Goal: Information Seeking & Learning: Check status

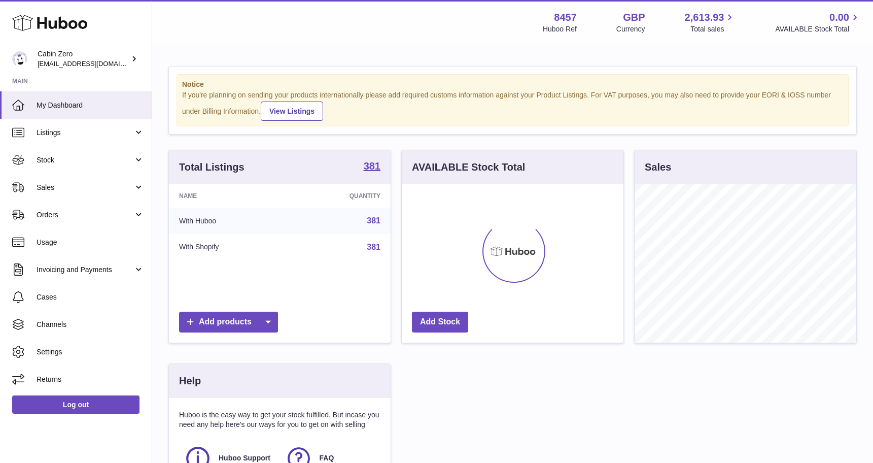
scroll to position [158, 222]
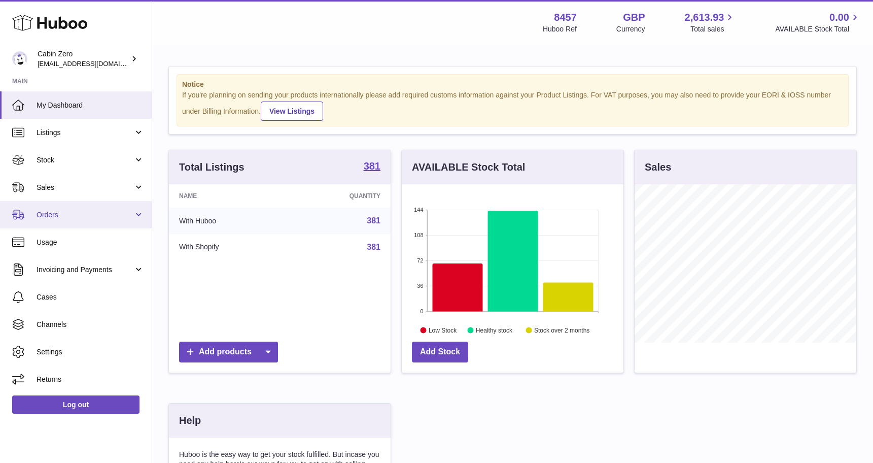
click at [126, 214] on span "Orders" at bounding box center [85, 215] width 97 height 10
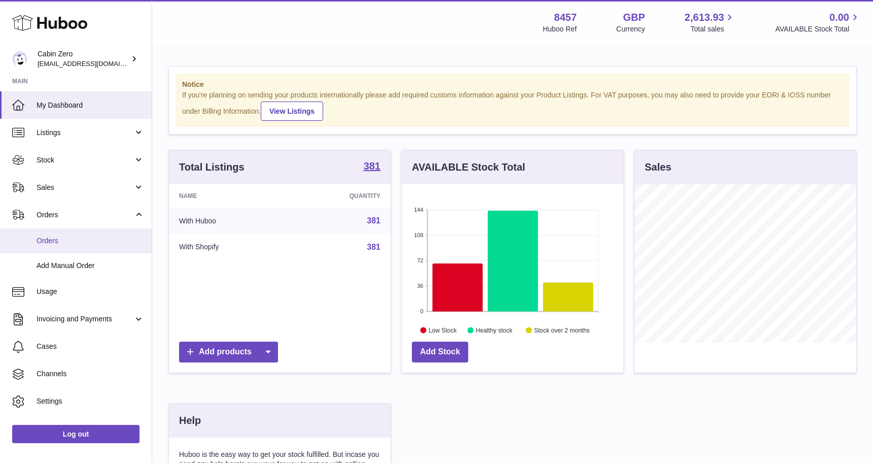
click at [110, 244] on span "Orders" at bounding box center [91, 241] width 108 height 10
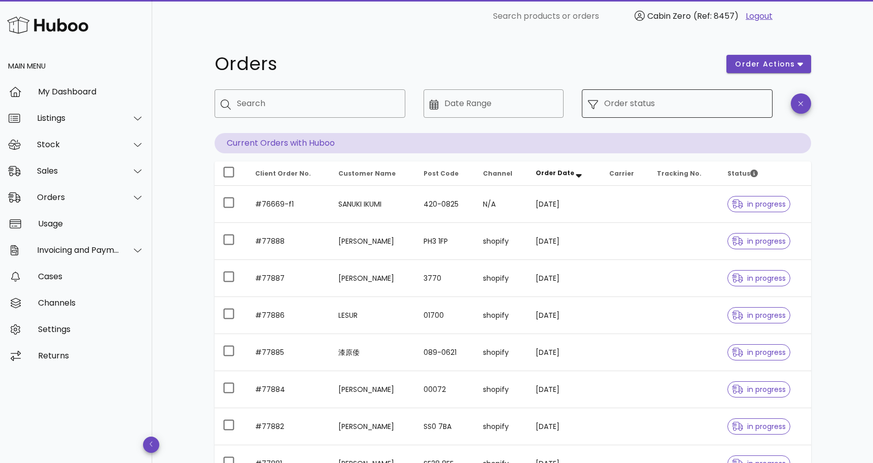
click at [714, 109] on input "Order status" at bounding box center [685, 103] width 162 height 16
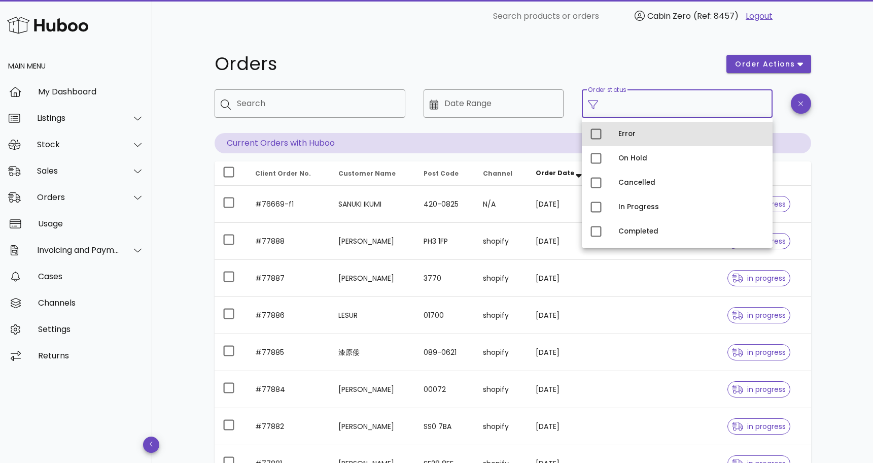
click at [633, 131] on div "Error" at bounding box center [691, 134] width 146 height 8
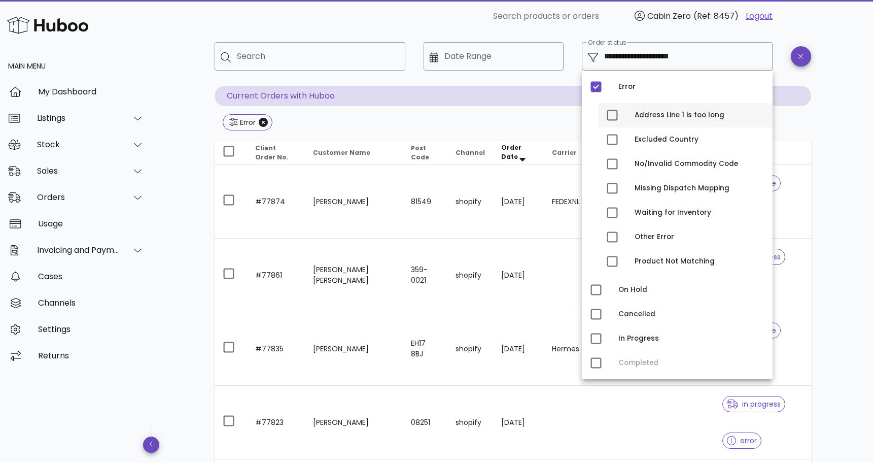
scroll to position [49, 0]
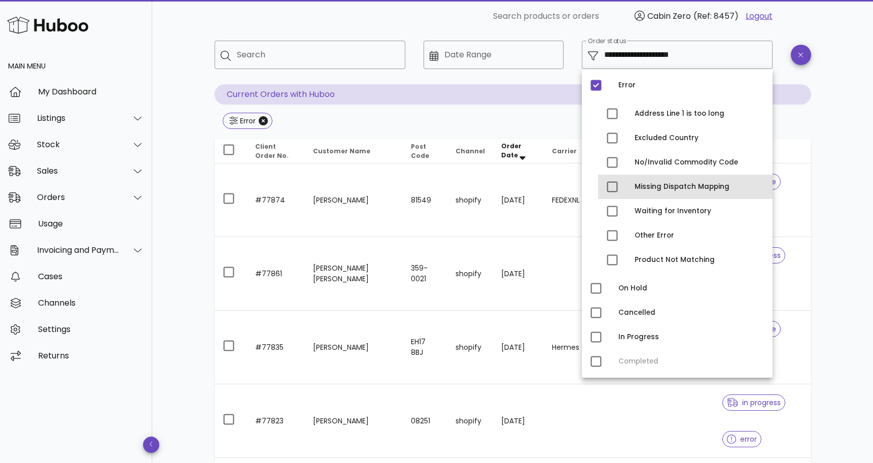
click at [660, 185] on div "Missing Dispatch Mapping" at bounding box center [700, 187] width 130 height 8
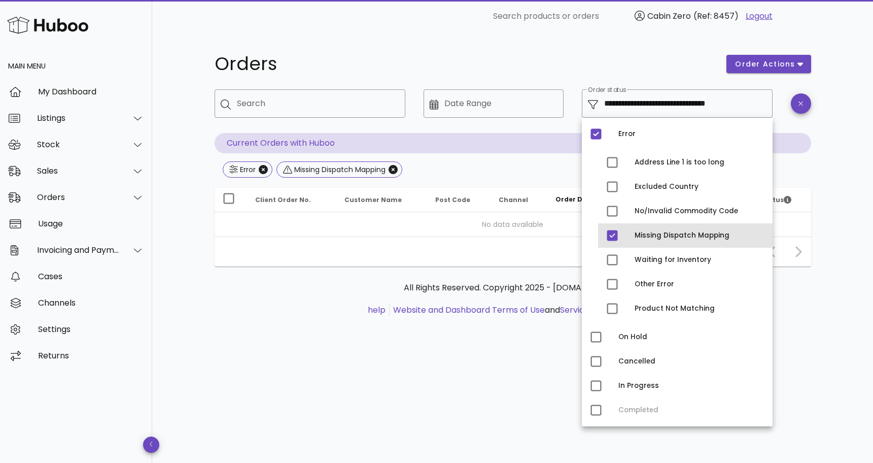
click at [649, 232] on div "Missing Dispatch Mapping" at bounding box center [700, 235] width 130 height 8
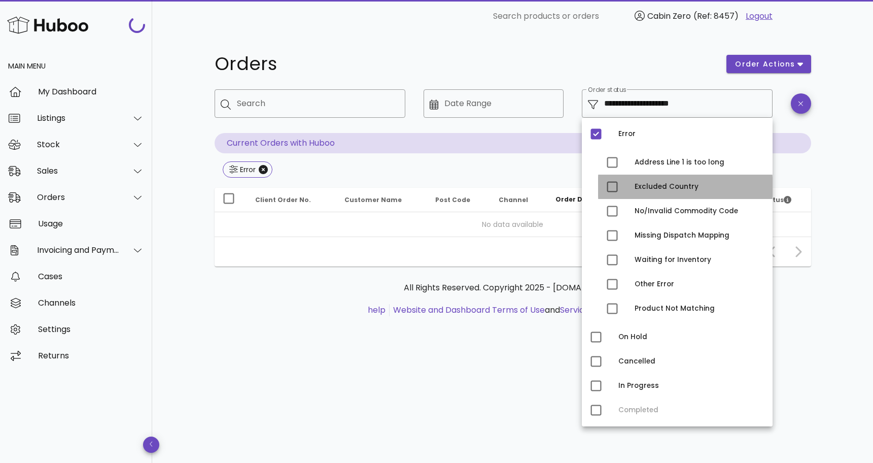
click at [650, 190] on div "Excluded Country" at bounding box center [700, 187] width 130 height 8
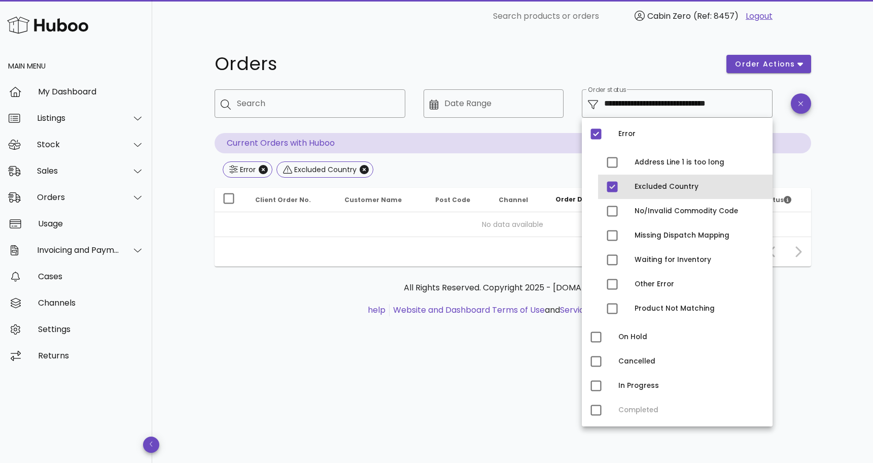
click at [655, 187] on div "Excluded Country" at bounding box center [700, 187] width 130 height 8
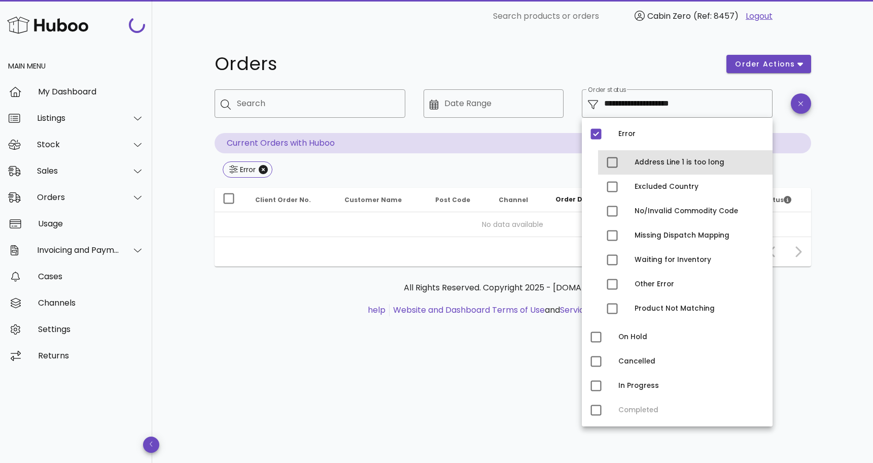
click at [653, 164] on div "Address Line 1 is too long" at bounding box center [700, 162] width 130 height 8
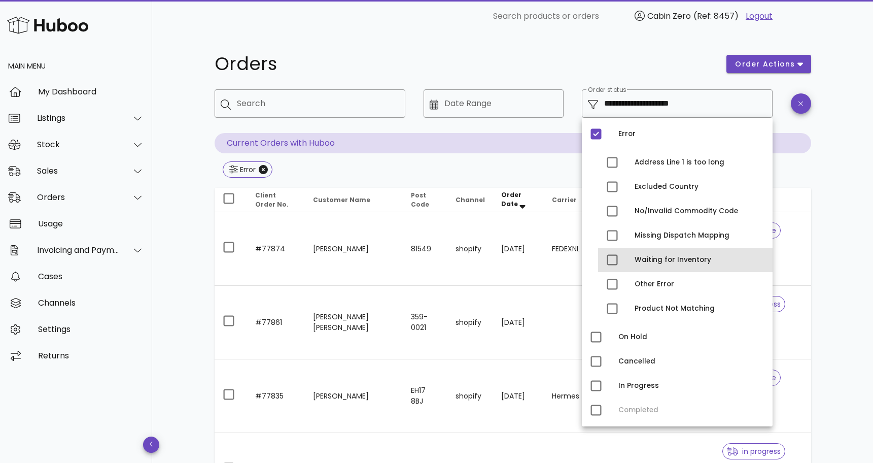
click at [649, 262] on div "Waiting for Inventory" at bounding box center [700, 260] width 130 height 8
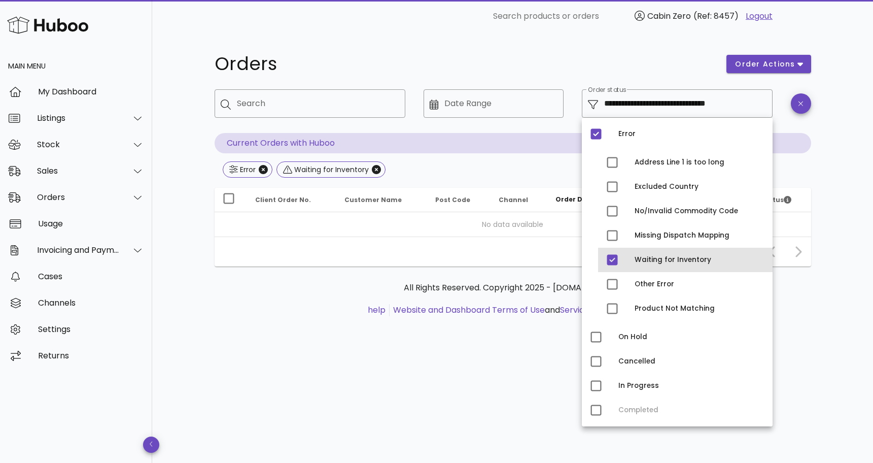
click at [649, 262] on div "Waiting for Inventory" at bounding box center [700, 260] width 130 height 8
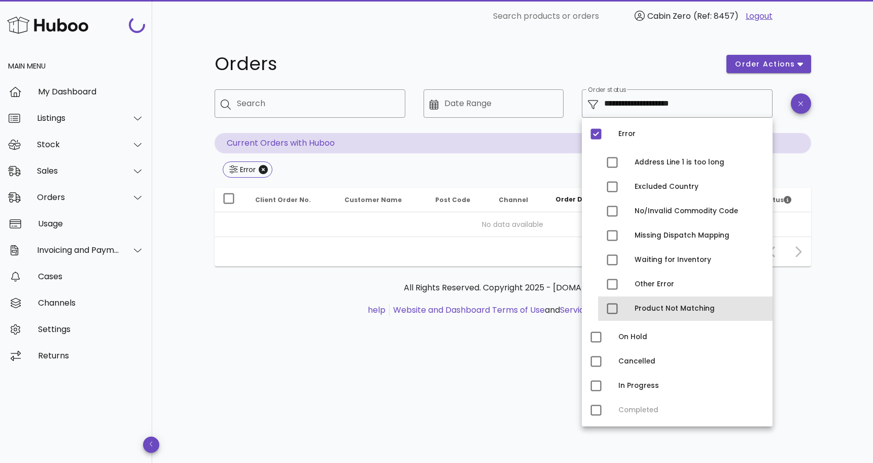
click at [651, 311] on div "Product Not Matching" at bounding box center [700, 308] width 130 height 8
type input "**********"
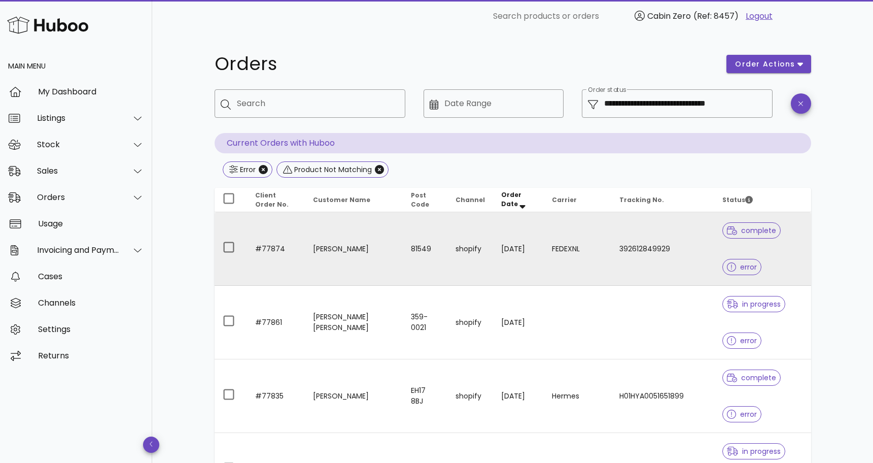
click at [548, 254] on td "FEDEXNL" at bounding box center [577, 249] width 67 height 74
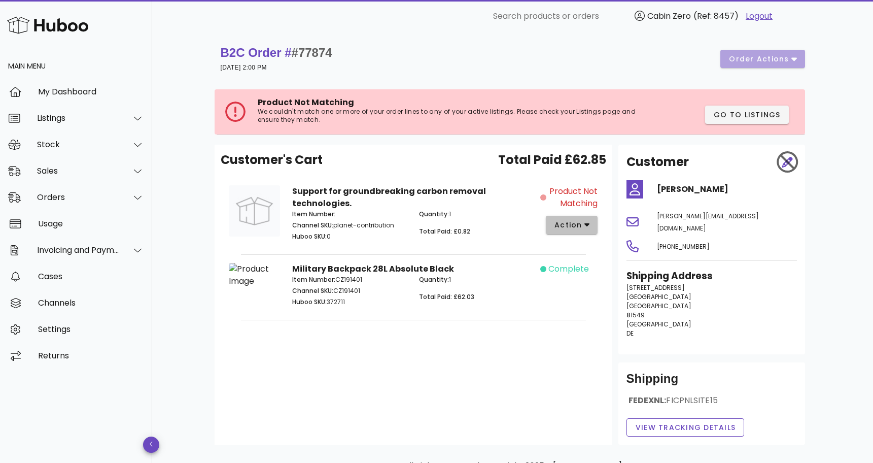
click at [577, 227] on span "action" at bounding box center [568, 225] width 28 height 11
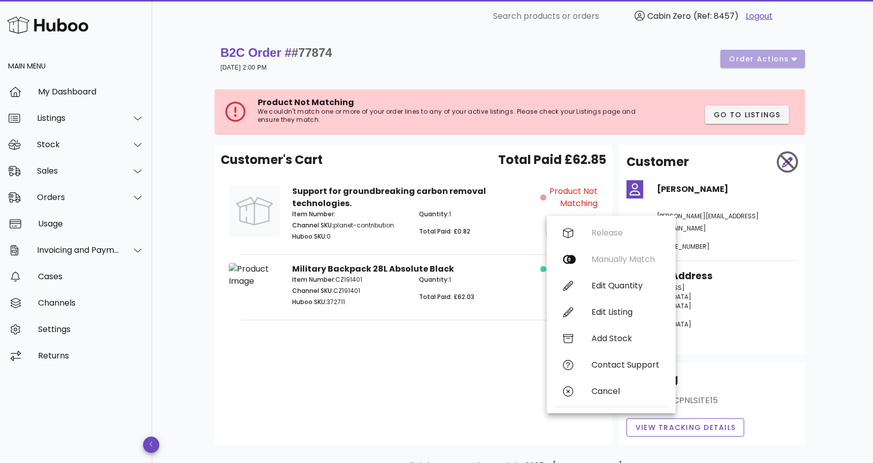
click at [573, 74] on div "B2C Order # #77874 28 August 2025 at 2:00 PM order actions" at bounding box center [513, 59] width 597 height 41
